Goal: Task Accomplishment & Management: Use online tool/utility

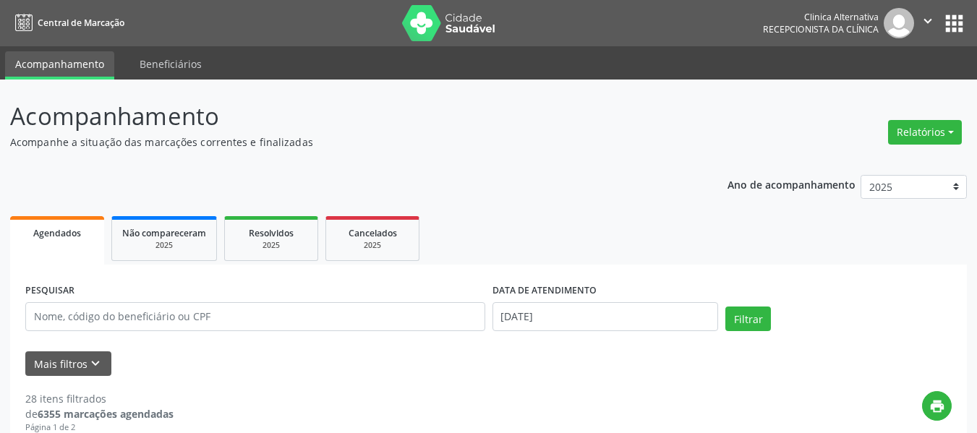
click at [923, 27] on icon "" at bounding box center [928, 21] width 16 height 16
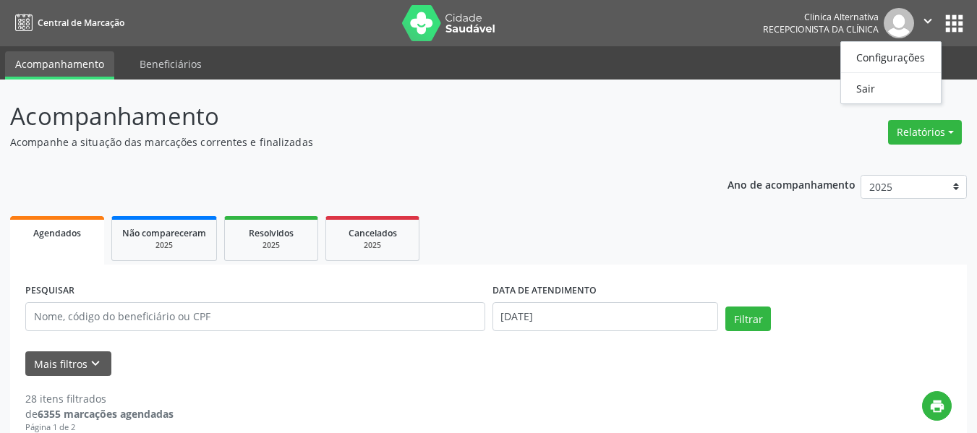
click at [589, 149] on p "Acompanhe a situação das marcações correntes e finalizadas" at bounding box center [345, 142] width 670 height 15
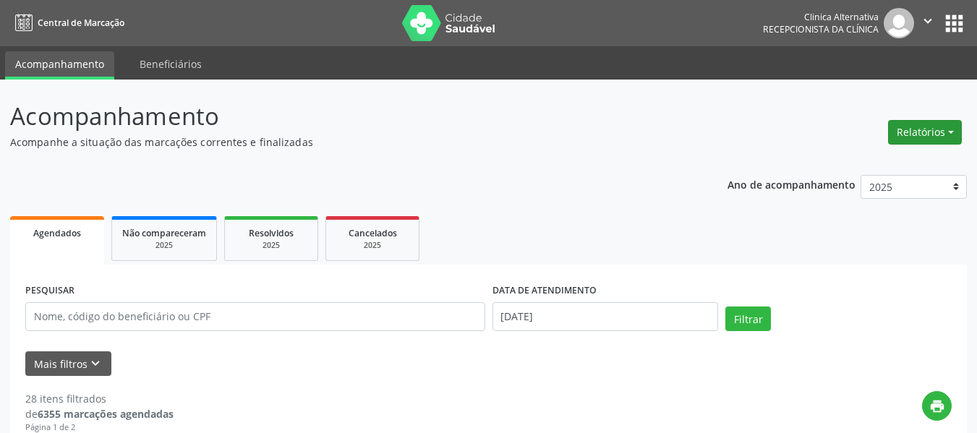
click at [960, 124] on button "Relatórios" at bounding box center [925, 132] width 74 height 25
click at [843, 160] on link "Agendamentos" at bounding box center [884, 163] width 155 height 20
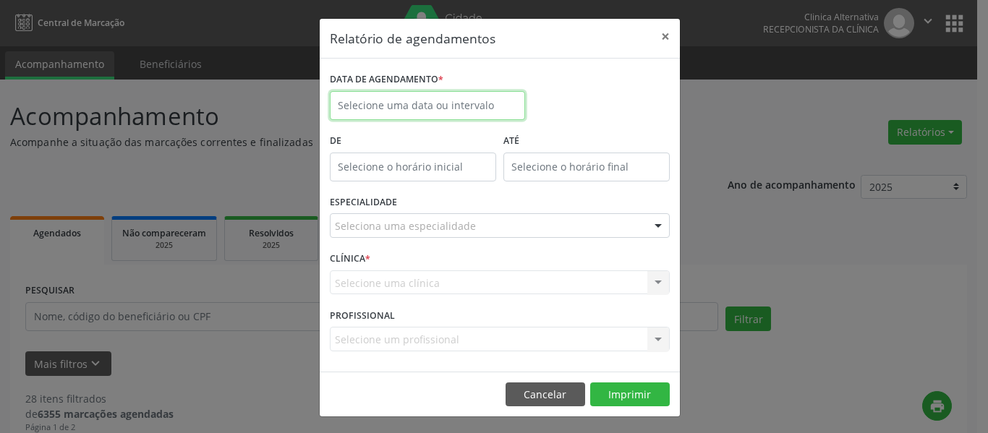
click at [391, 114] on body "Central de Marcação Clinica Alternativa Recepcionista da clínica  Configuraçõe…" at bounding box center [494, 216] width 988 height 433
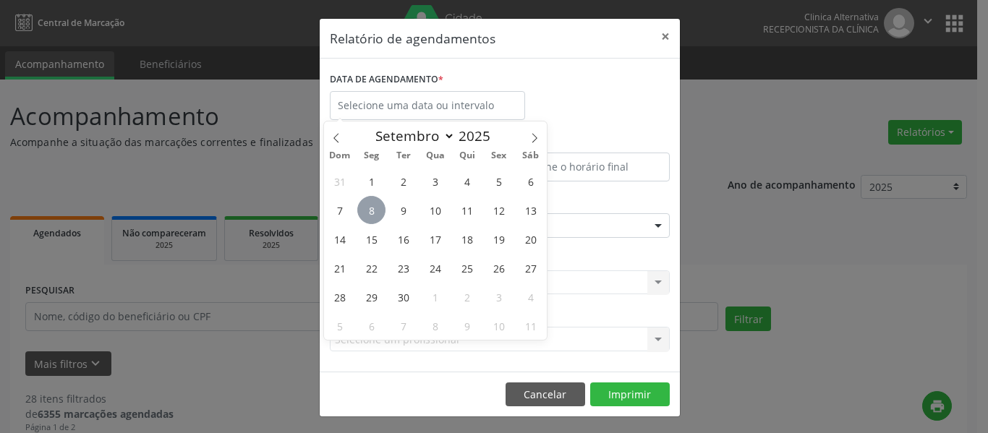
click at [372, 213] on span "8" at bounding box center [371, 210] width 28 height 28
type input "[DATE]"
click at [372, 213] on span "8" at bounding box center [371, 210] width 28 height 28
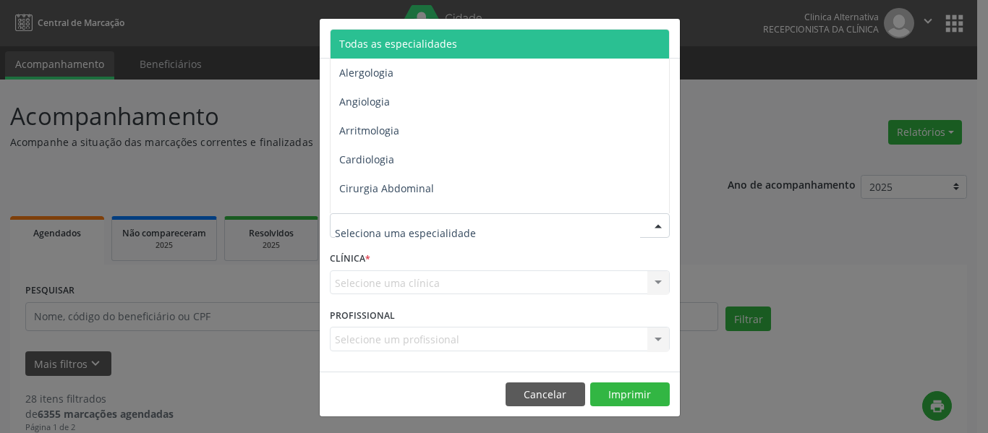
click at [389, 234] on div at bounding box center [500, 225] width 340 height 25
click at [365, 43] on span "Todas as especialidades" at bounding box center [398, 44] width 118 height 14
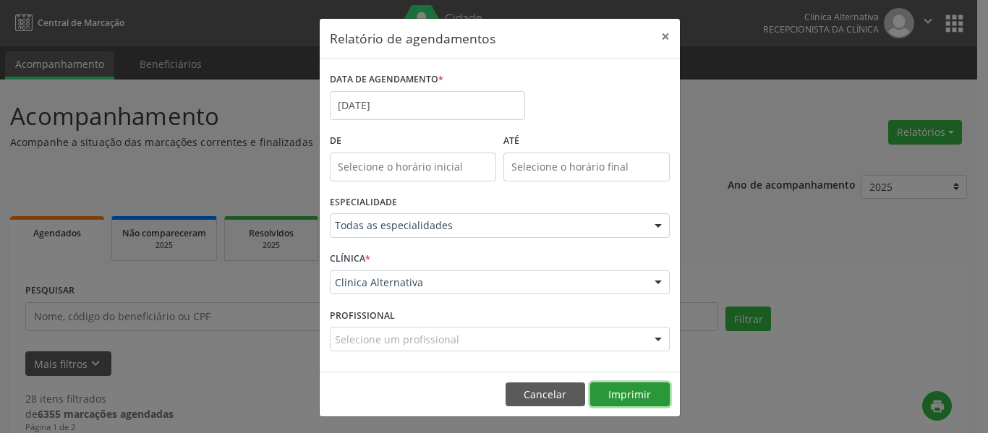
click at [641, 389] on button "Imprimir" at bounding box center [630, 395] width 80 height 25
